Goal: Task Accomplishment & Management: Complete application form

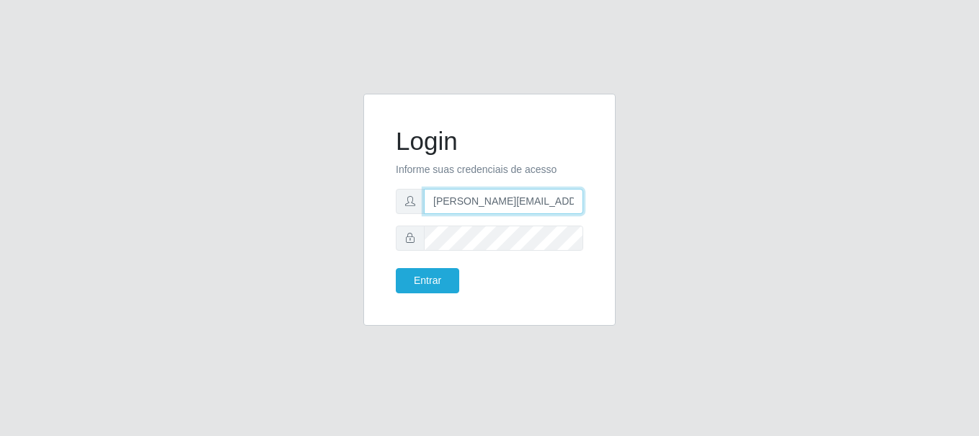
type input "[PERSON_NAME][EMAIL_ADDRESS][PERSON_NAME][DOMAIN_NAME]"
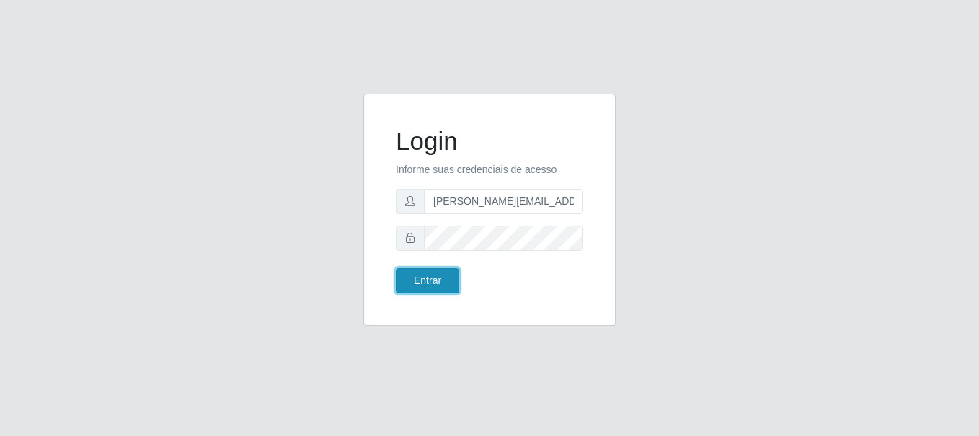
click at [427, 280] on button "Entrar" at bounding box center [427, 280] width 63 height 25
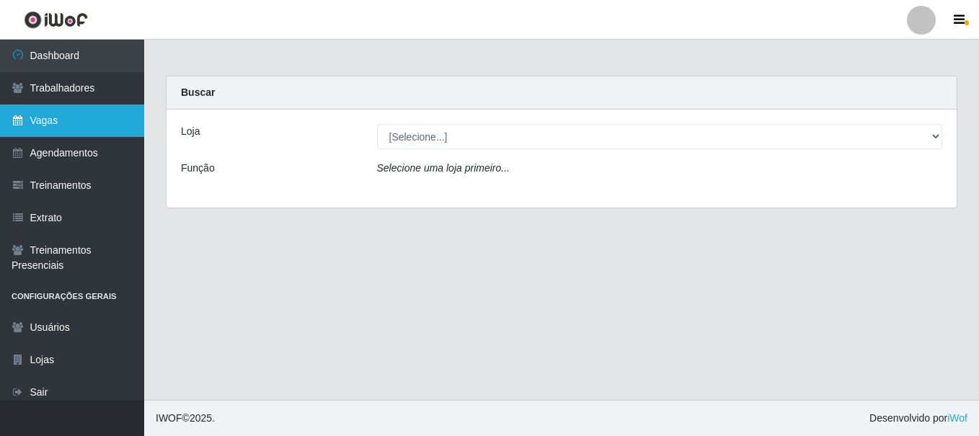
click at [72, 120] on link "Vagas" at bounding box center [72, 121] width 144 height 32
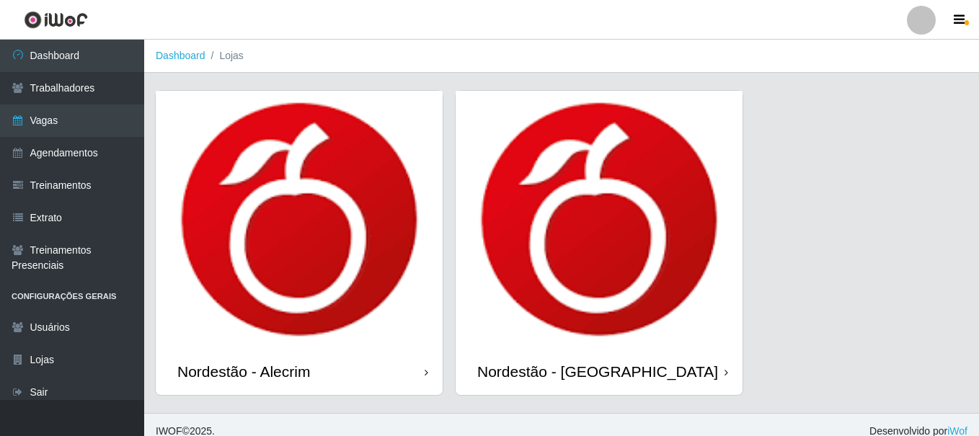
click at [246, 363] on div "Nordestão - Alecrim" at bounding box center [243, 372] width 133 height 18
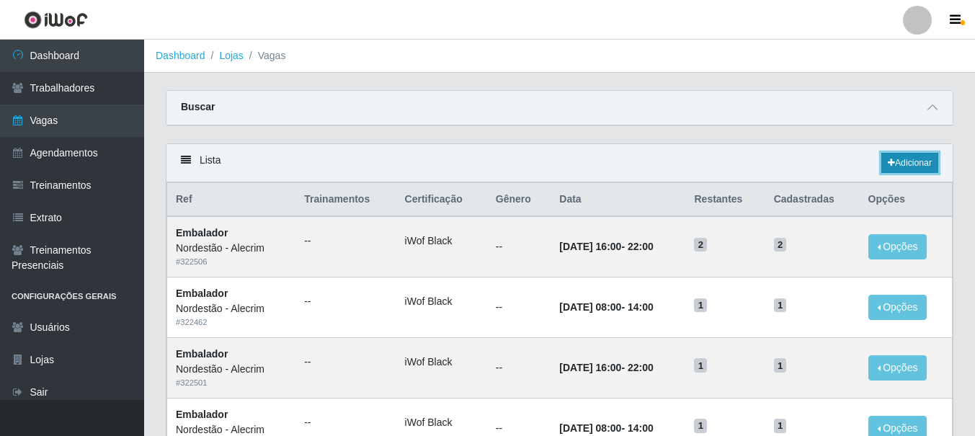
click at [908, 164] on link "Adicionar" at bounding box center [909, 163] width 57 height 20
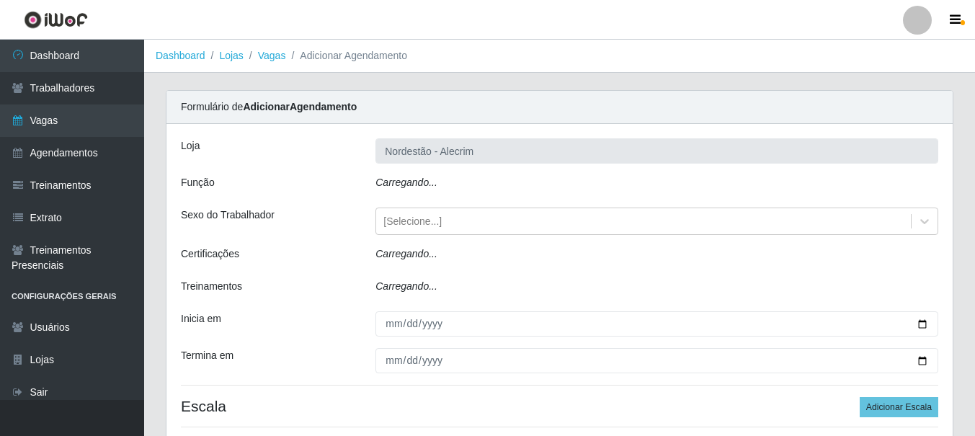
type input "Nordestão - Alecrim"
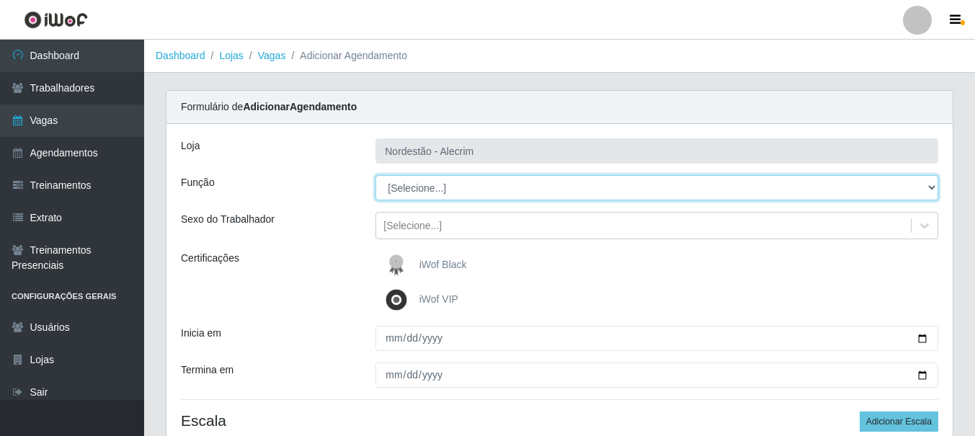
click at [484, 192] on select "[Selecione...] Embalador Embalador + Embalador ++" at bounding box center [656, 187] width 563 height 25
select select "70"
click at [375, 175] on select "[Selecione...] Embalador Embalador + Embalador ++" at bounding box center [656, 187] width 563 height 25
click at [415, 187] on select "[Selecione...] Embalador Embalador + Embalador ++" at bounding box center [656, 187] width 563 height 25
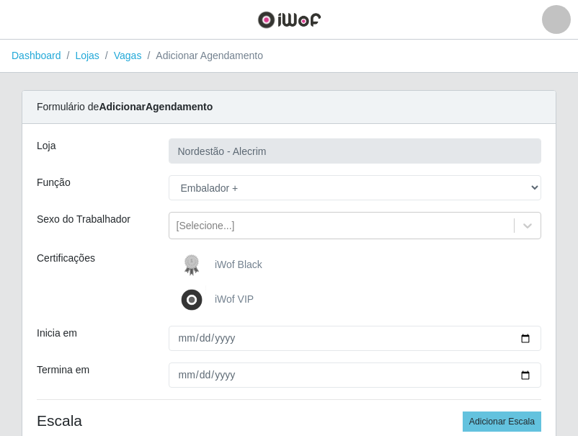
click at [233, 262] on span "iWof Black" at bounding box center [239, 265] width 48 height 12
click at [0, 0] on input "iWof Black" at bounding box center [0, 0] width 0 height 0
